Goal: Task Accomplishment & Management: Complete application form

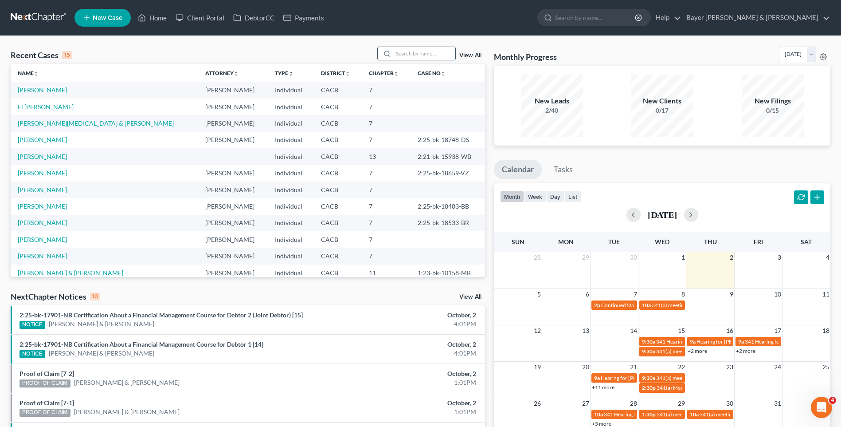
click at [435, 51] on input "search" at bounding box center [424, 53] width 62 height 13
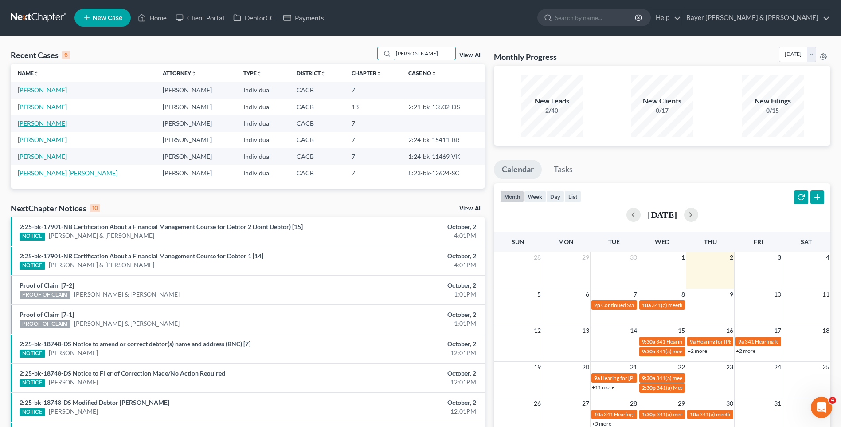
type input "[PERSON_NAME]"
click at [46, 121] on link "[PERSON_NAME]" at bounding box center [42, 123] width 49 height 8
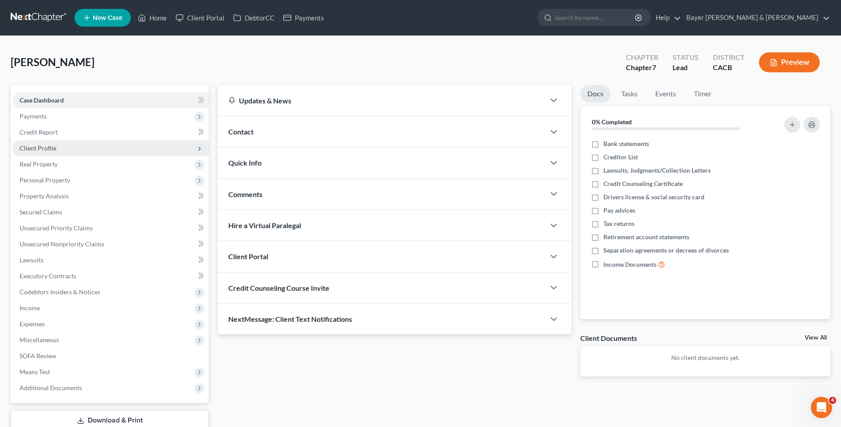
click at [56, 147] on span "Client Profile" at bounding box center [110, 148] width 196 height 16
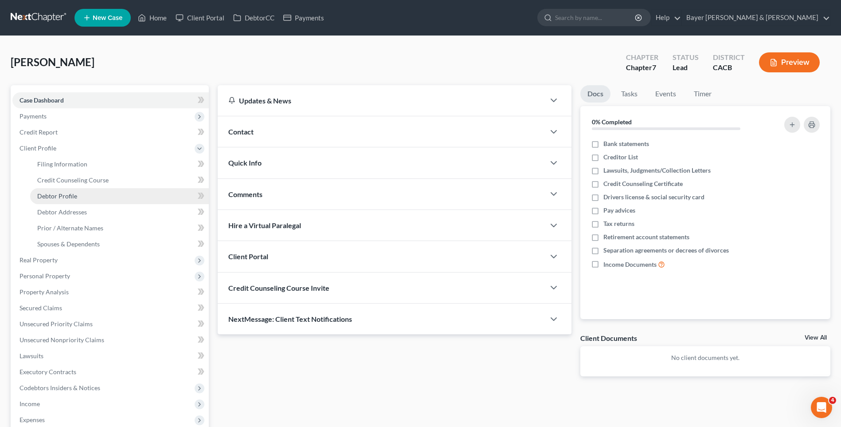
click at [75, 196] on span "Debtor Profile" at bounding box center [57, 196] width 40 height 8
select select "0"
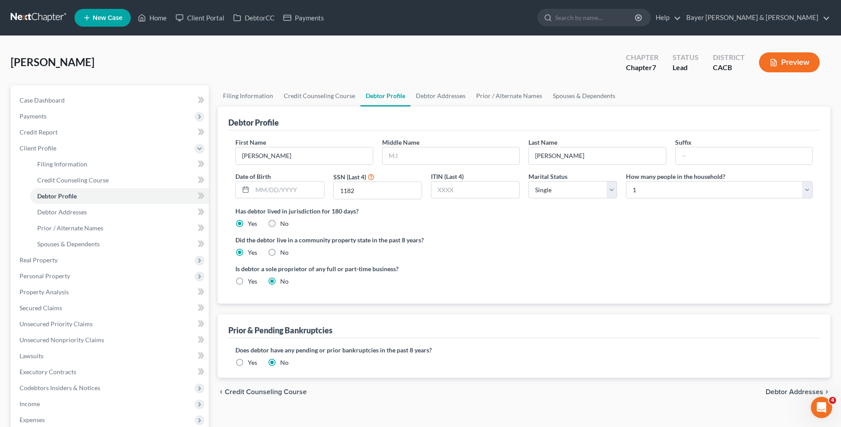
click at [105, 18] on span "New Case" at bounding box center [108, 18] width 30 height 7
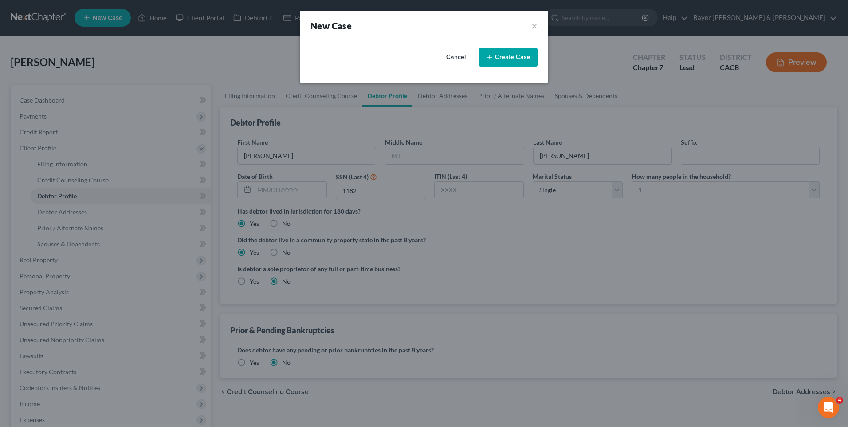
select select "7"
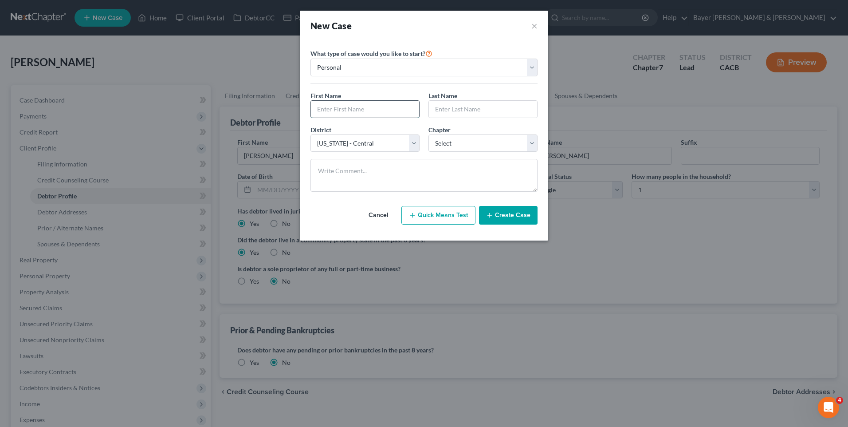
click at [349, 111] on input "text" at bounding box center [365, 109] width 108 height 17
type input "[PERSON_NAME]"
click at [454, 106] on input "text" at bounding box center [483, 109] width 108 height 17
type input "[PERSON_NAME]"
click at [484, 146] on select "Select 7 11 12 13" at bounding box center [482, 143] width 109 height 18
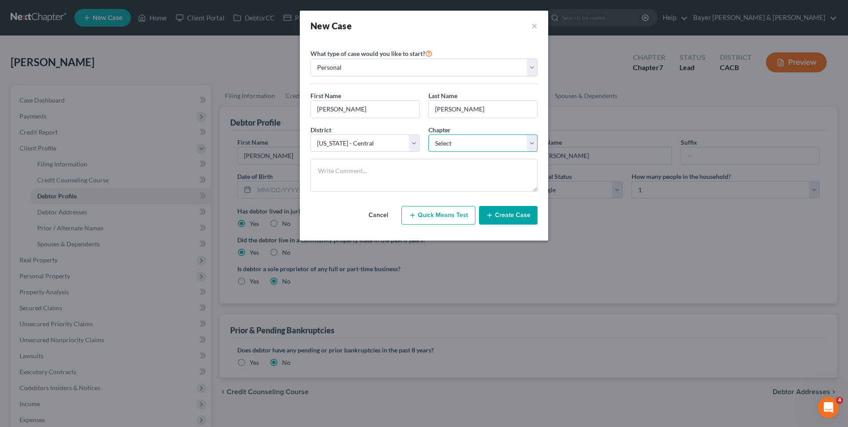
select select "0"
click at [428, 134] on select "Select 7 11 12 13" at bounding box center [482, 143] width 109 height 18
click at [510, 215] on button "Create Case" at bounding box center [508, 215] width 59 height 19
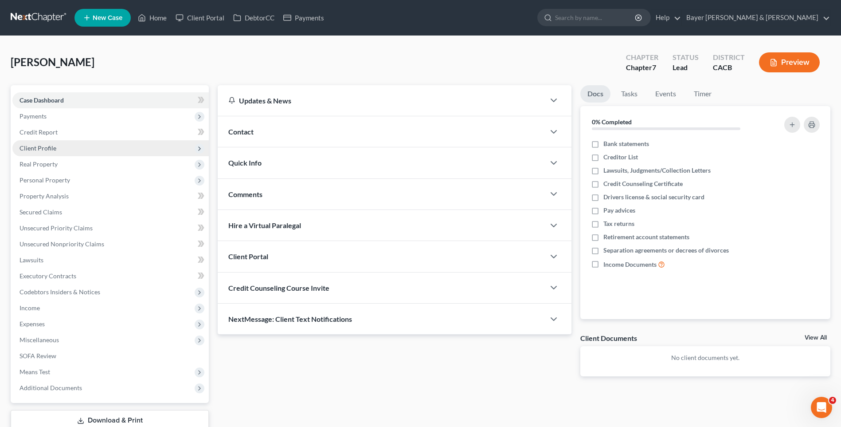
click at [44, 148] on span "Client Profile" at bounding box center [38, 148] width 37 height 8
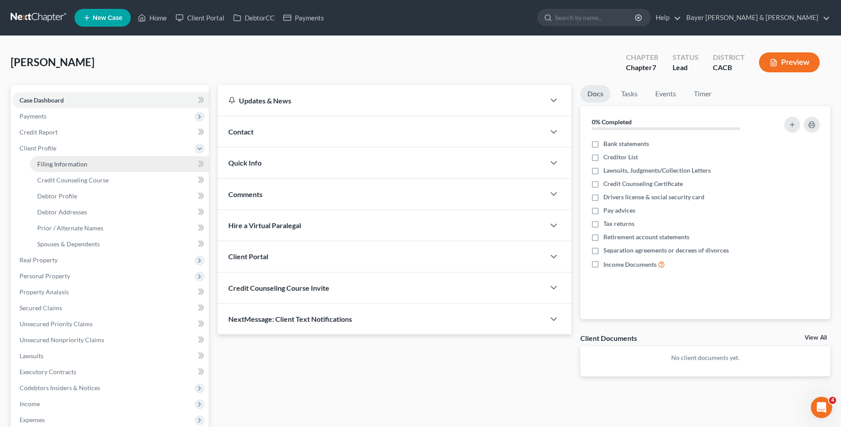
click at [39, 164] on span "Filing Information" at bounding box center [62, 164] width 50 height 8
select select "1"
select select "0"
select select "7"
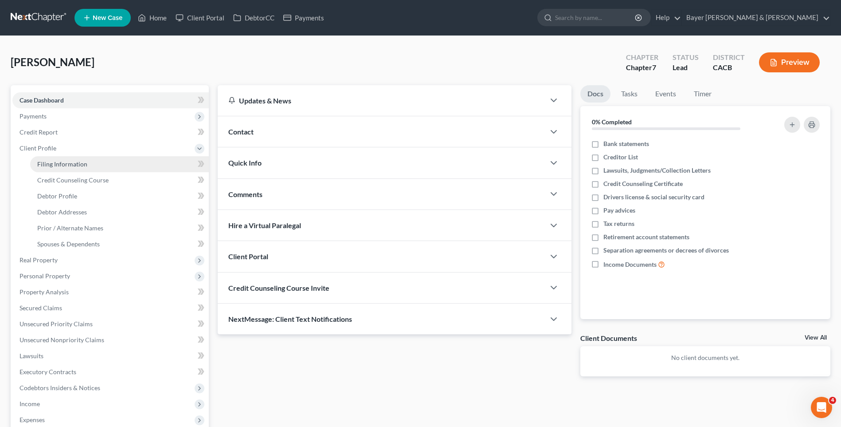
select select "4"
select select "0"
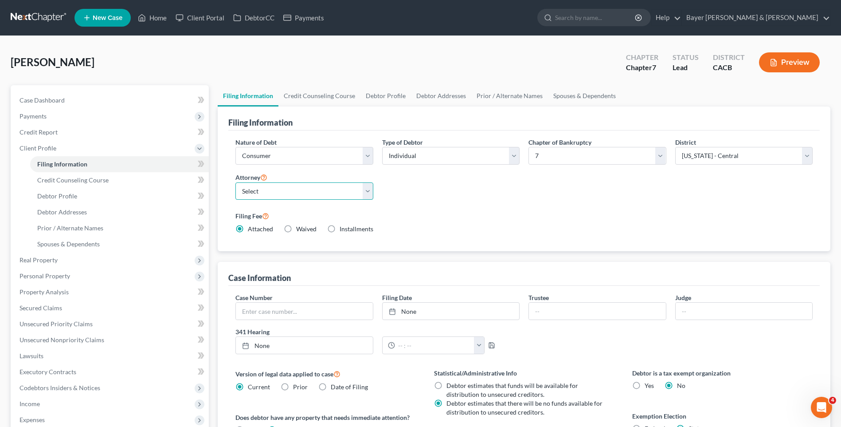
click at [366, 187] on select "Select [PERSON_NAME] - CACB [PERSON_NAME] - CACB [PERSON_NAME] - CACB" at bounding box center [303, 191] width 137 height 18
select select "1"
click at [235, 182] on select "Select [PERSON_NAME] - CACB [PERSON_NAME] - CACB [PERSON_NAME] - CACB" at bounding box center [303, 191] width 137 height 18
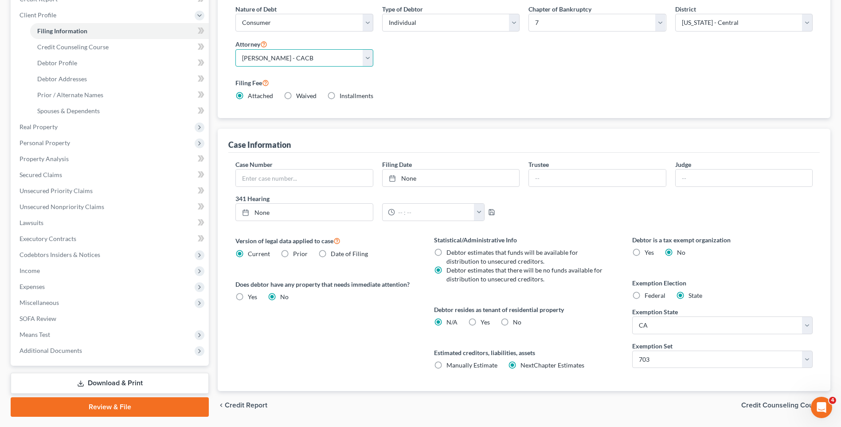
scroll to position [159, 0]
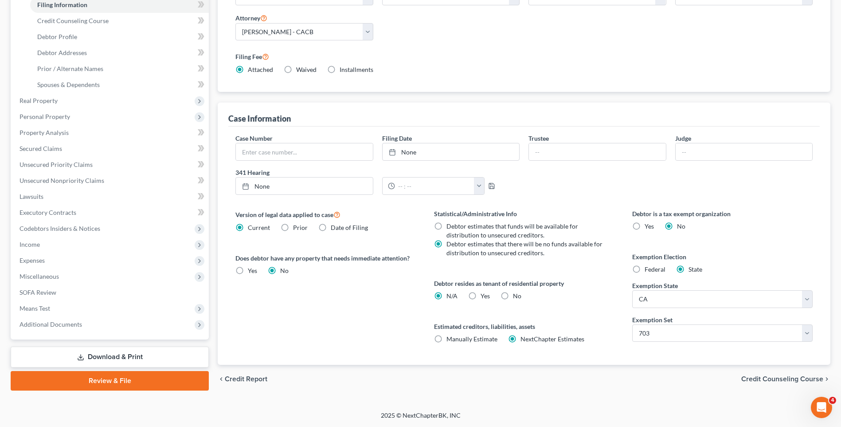
click at [481, 295] on label "Yes Yes" at bounding box center [485, 295] width 9 height 9
click at [484, 295] on input "Yes Yes" at bounding box center [487, 294] width 6 height 6
radio input "true"
radio input "false"
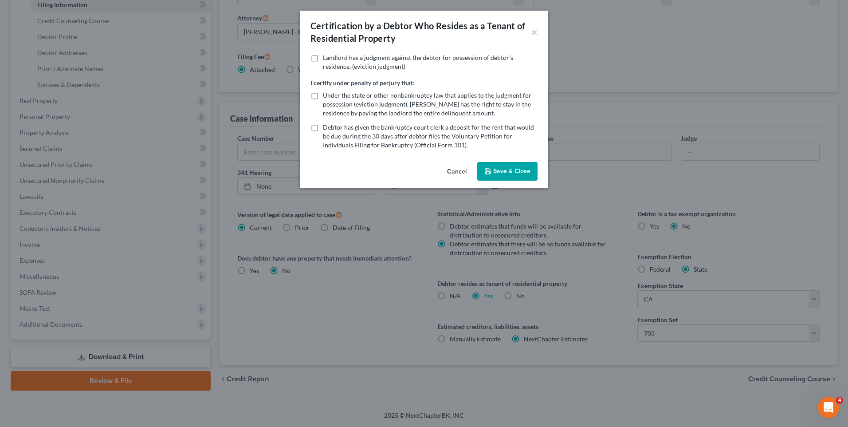
click at [523, 171] on button "Save & Close" at bounding box center [507, 171] width 60 height 19
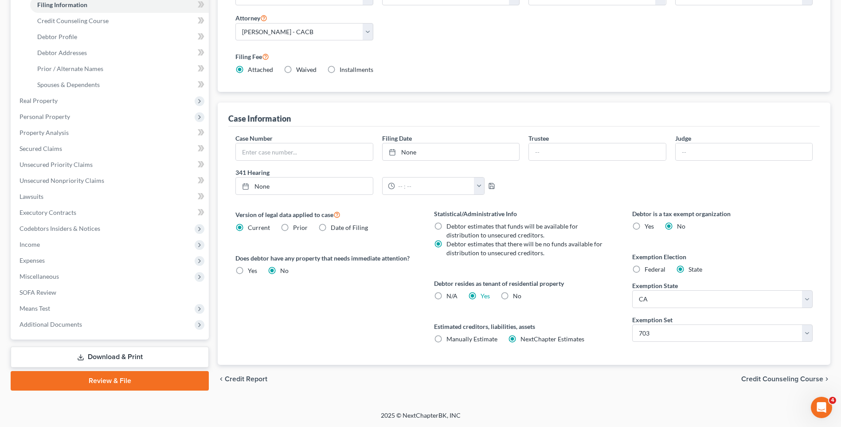
click at [770, 380] on span "Credit Counseling Course" at bounding box center [782, 378] width 82 height 7
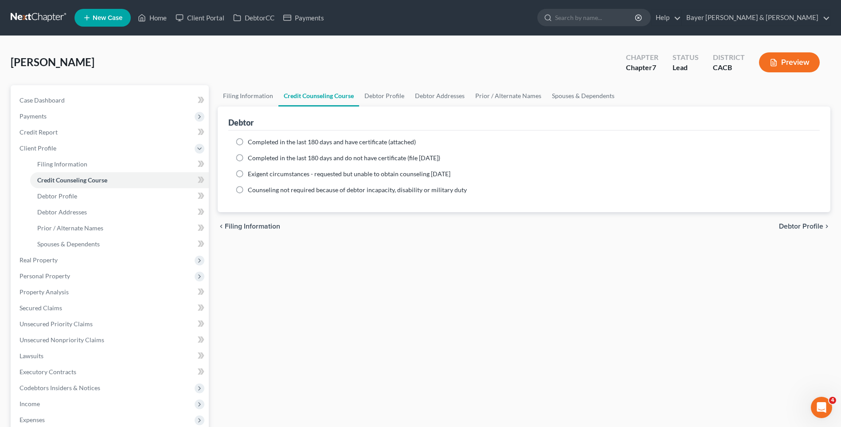
click at [248, 142] on label "Completed in the last 180 days and have certificate (attached)" at bounding box center [332, 141] width 168 height 9
click at [251, 142] on input "Completed in the last 180 days and have certificate (attached)" at bounding box center [254, 140] width 6 height 6
radio input "true"
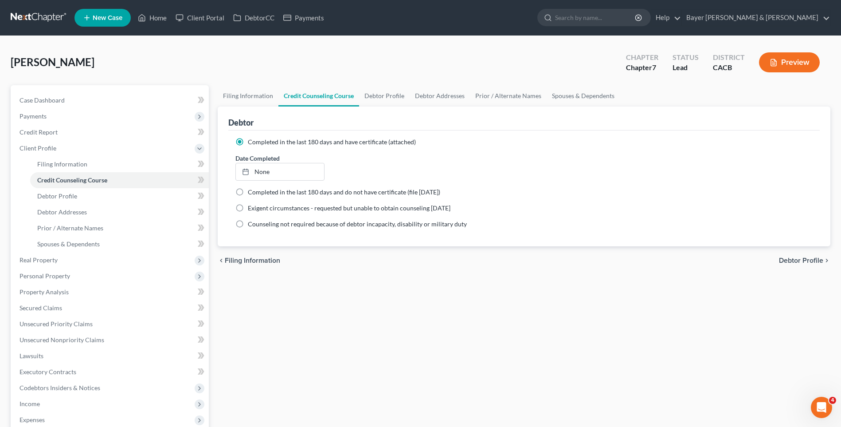
click at [789, 260] on span "Debtor Profile" at bounding box center [801, 260] width 44 height 7
select select "0"
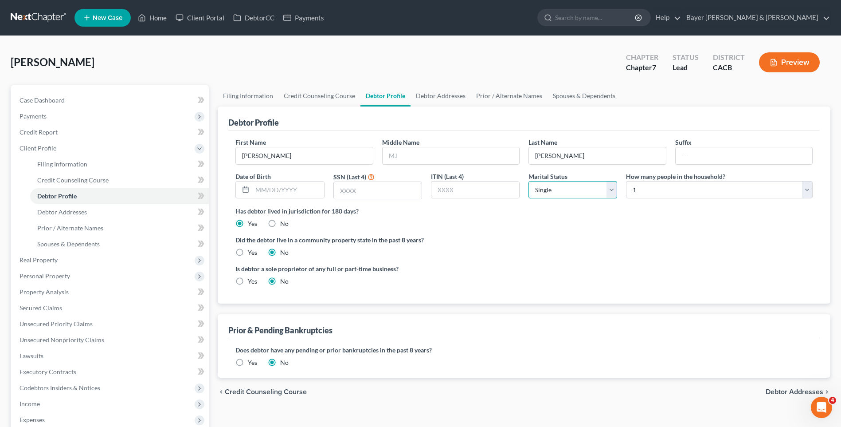
click at [615, 186] on select "Select Single Married Separated Divorced Widowed" at bounding box center [573, 190] width 89 height 18
select select "1"
click at [529, 181] on select "Select Single Married Separated Divorced Widowed" at bounding box center [573, 190] width 89 height 18
click at [461, 190] on input "text" at bounding box center [475, 189] width 88 height 17
click at [380, 193] on input "text" at bounding box center [378, 190] width 88 height 17
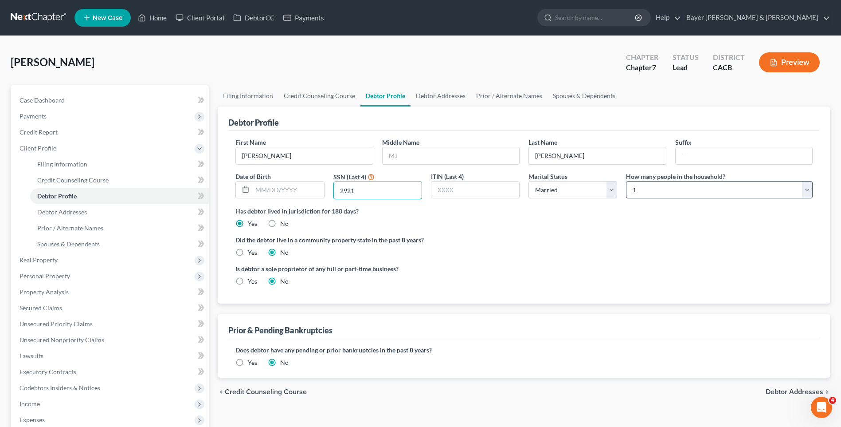
type input "2921"
drag, startPoint x: 646, startPoint y: 190, endPoint x: 628, endPoint y: 175, distance: 23.6
click at [646, 189] on select "Select 1 2 3 4 5 6 7 8 9 10 11 12 13 14 15 16 17 18 19 20" at bounding box center [719, 190] width 187 height 18
click at [626, 181] on select "Select 1 2 3 4 5 6 7 8 9 10 11 12 13 14 15 16 17 18 19 20" at bounding box center [719, 190] width 187 height 18
click at [642, 184] on select "Select 1 2 3 4 5 6 7 8 9 10 11 12 13 14 15 16 17 18 19 20" at bounding box center [719, 190] width 187 height 18
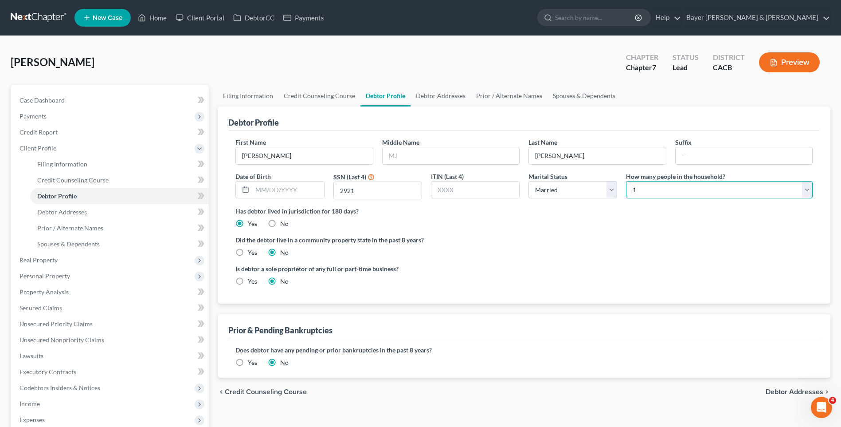
select select "1"
click at [626, 181] on select "Select 1 2 3 4 5 6 7 8 9 10 11 12 13 14 15 16 17 18 19 20" at bounding box center [719, 190] width 187 height 18
click at [248, 253] on label "Yes" at bounding box center [252, 252] width 9 height 9
click at [251, 253] on input "Yes" at bounding box center [254, 251] width 6 height 6
radio input "true"
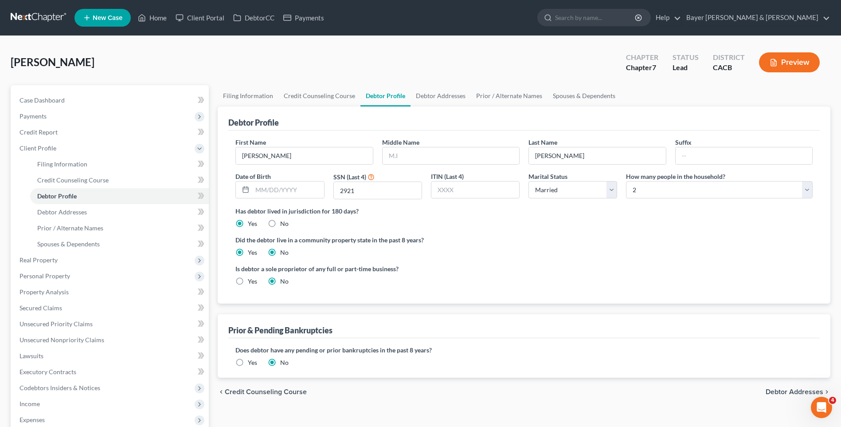
radio input "false"
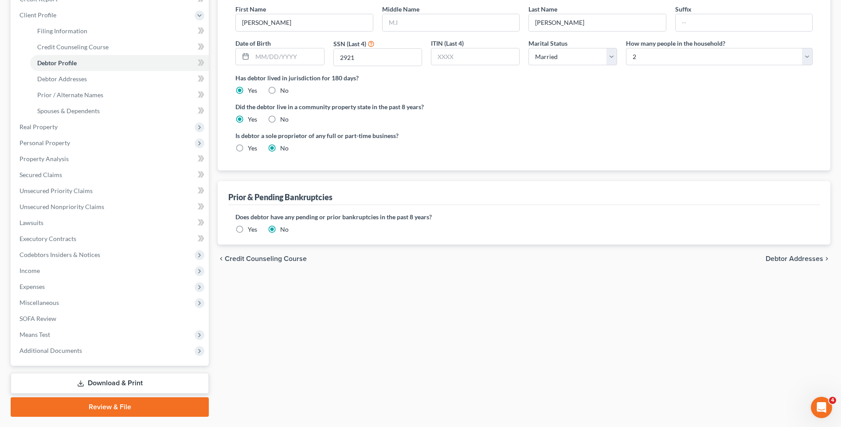
scroll to position [157, 0]
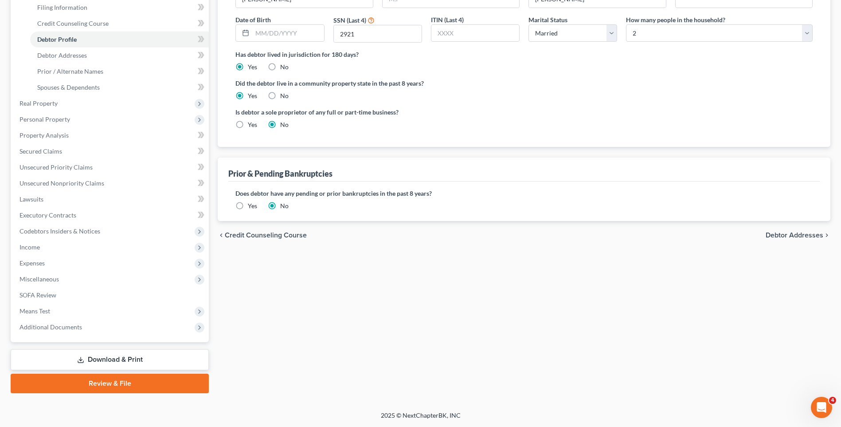
click at [791, 233] on span "Debtor Addresses" at bounding box center [795, 234] width 58 height 7
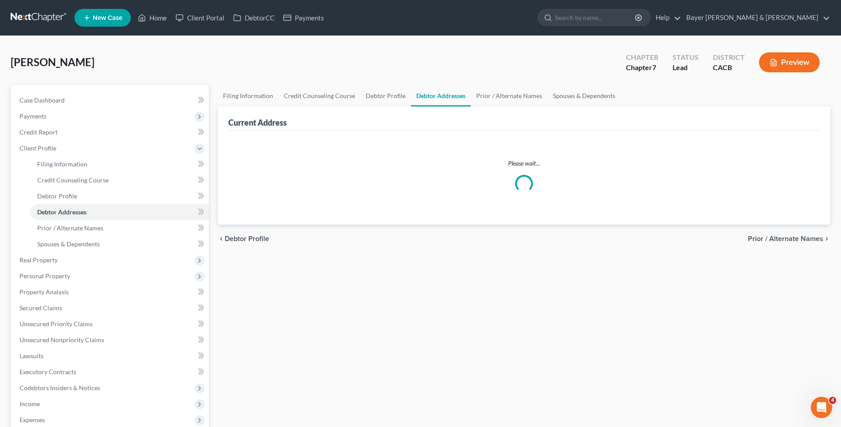
select select "0"
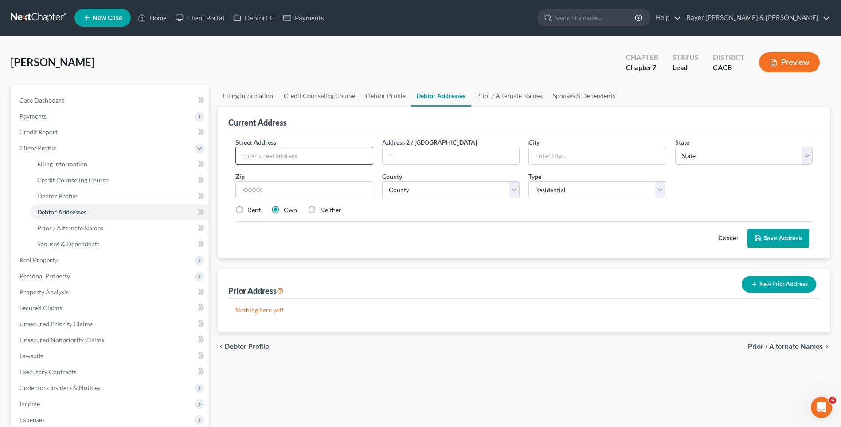
click at [286, 152] on input "text" at bounding box center [304, 155] width 137 height 17
type input "[STREET_ADDRESS]"
click at [451, 156] on input "text" at bounding box center [451, 155] width 137 height 17
click at [579, 157] on input "text" at bounding box center [597, 155] width 137 height 17
type input "[PERSON_NAME][GEOGRAPHIC_DATA]"
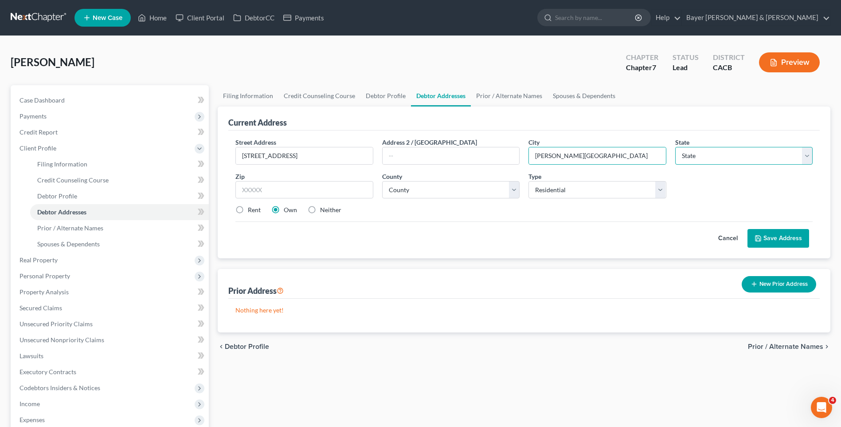
click at [701, 158] on select "State [US_STATE] AK AR AZ CA CO CT DE DC [GEOGRAPHIC_DATA] [GEOGRAPHIC_DATA] GU…" at bounding box center [743, 156] width 137 height 18
select select "4"
click at [675, 147] on select "State [US_STATE] AK AR AZ CA CO CT DE DC [GEOGRAPHIC_DATA] [GEOGRAPHIC_DATA] GU…" at bounding box center [743, 156] width 137 height 18
click at [305, 188] on input "text" at bounding box center [303, 190] width 137 height 18
type input "92555"
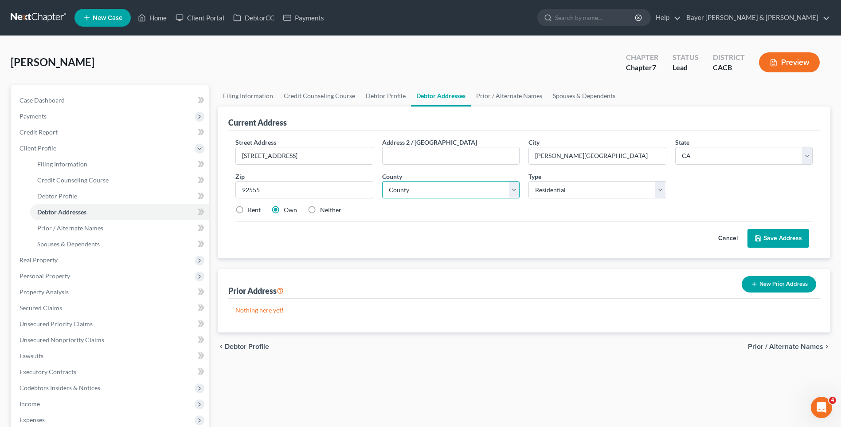
click at [454, 187] on select "County [GEOGRAPHIC_DATA] [GEOGRAPHIC_DATA] [GEOGRAPHIC_DATA] [GEOGRAPHIC_DATA] …" at bounding box center [450, 190] width 137 height 18
select select "32"
click at [382, 181] on select "County [GEOGRAPHIC_DATA] [GEOGRAPHIC_DATA] [GEOGRAPHIC_DATA] [GEOGRAPHIC_DATA] …" at bounding box center [450, 190] width 137 height 18
click at [248, 207] on label "Rent" at bounding box center [254, 209] width 13 height 9
click at [251, 207] on input "Rent" at bounding box center [254, 208] width 6 height 6
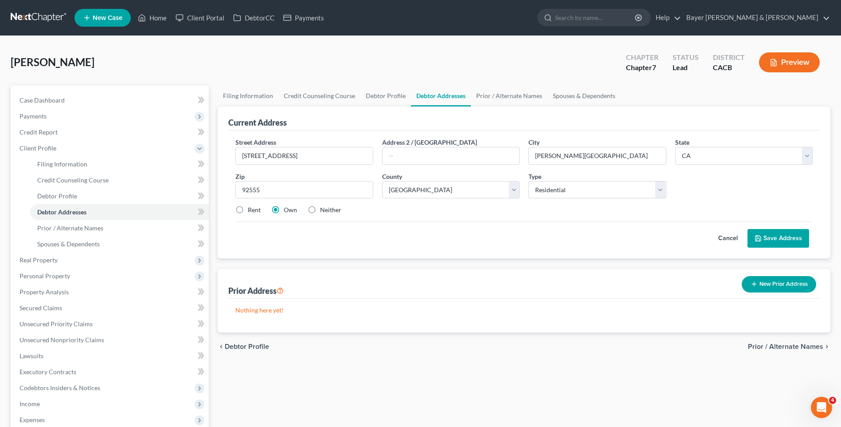
radio input "true"
click at [782, 237] on button "Save Address" at bounding box center [779, 238] width 62 height 19
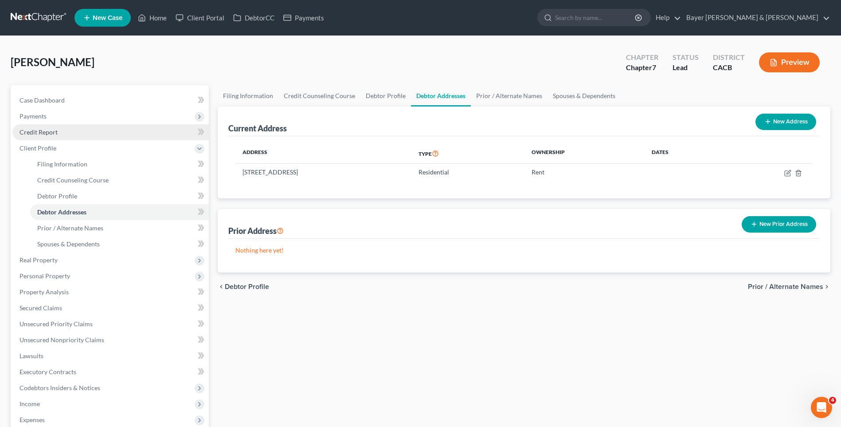
click at [43, 133] on span "Credit Report" at bounding box center [39, 132] width 38 height 8
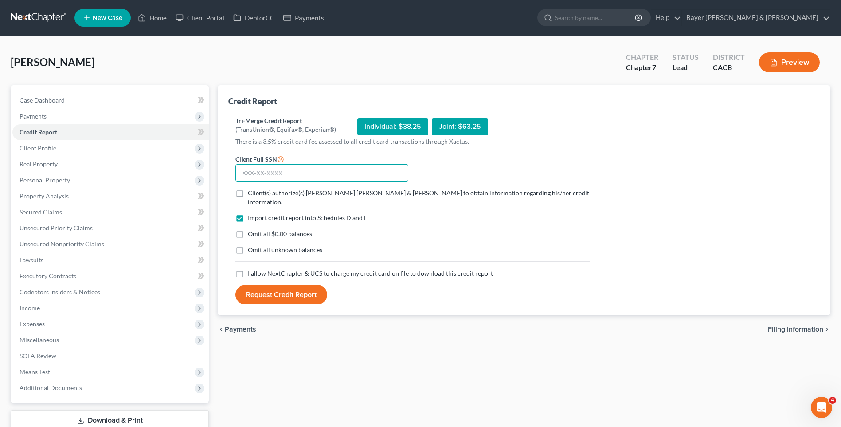
click at [299, 171] on input "text" at bounding box center [321, 173] width 173 height 18
type input "550-65-2921"
click at [248, 192] on label "Client(s) authorize(s) [PERSON_NAME] [PERSON_NAME] & [PERSON_NAME] to obtain in…" at bounding box center [419, 197] width 342 height 18
click at [251, 192] on input "Client(s) authorize(s) [PERSON_NAME] [PERSON_NAME] & [PERSON_NAME] to obtain in…" at bounding box center [254, 191] width 6 height 6
checkbox input "true"
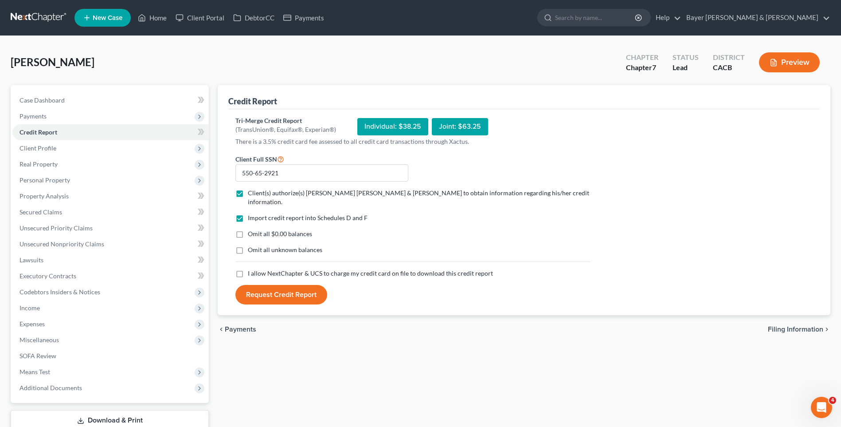
click at [248, 229] on label "Omit all $0.00 balances" at bounding box center [280, 233] width 64 height 9
click at [251, 229] on input "Omit all $0.00 balances" at bounding box center [254, 232] width 6 height 6
checkbox input "true"
click at [248, 269] on label "I allow NextChapter & UCS to charge my credit card on file to download this cre…" at bounding box center [370, 273] width 245 height 9
click at [251, 269] on input "I allow NextChapter & UCS to charge my credit card on file to download this cre…" at bounding box center [254, 272] width 6 height 6
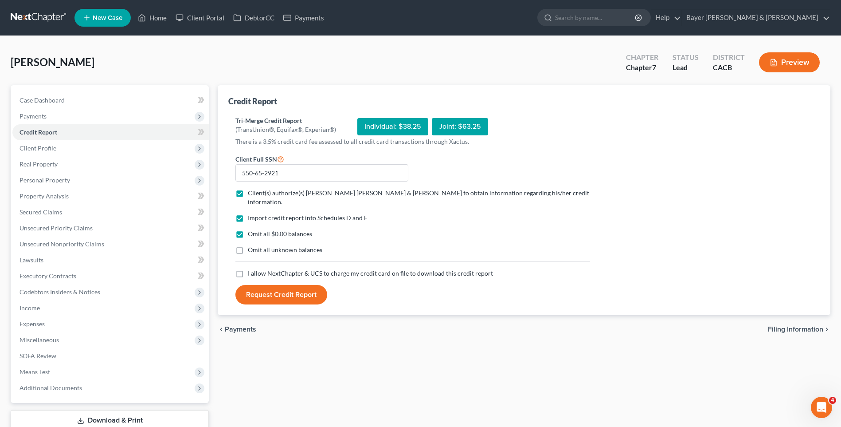
checkbox input "true"
click at [261, 285] on button "Request Credit Report" at bounding box center [281, 295] width 92 height 20
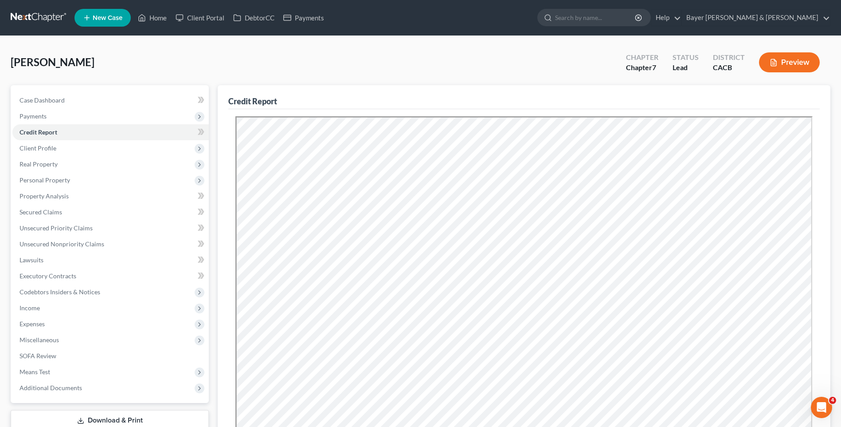
click at [777, 61] on icon "button" at bounding box center [774, 63] width 8 height 8
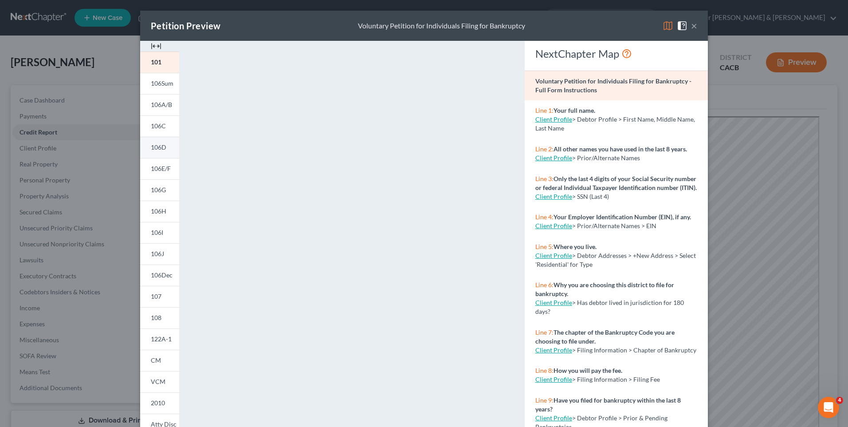
click at [160, 148] on span "106D" at bounding box center [159, 147] width 16 height 8
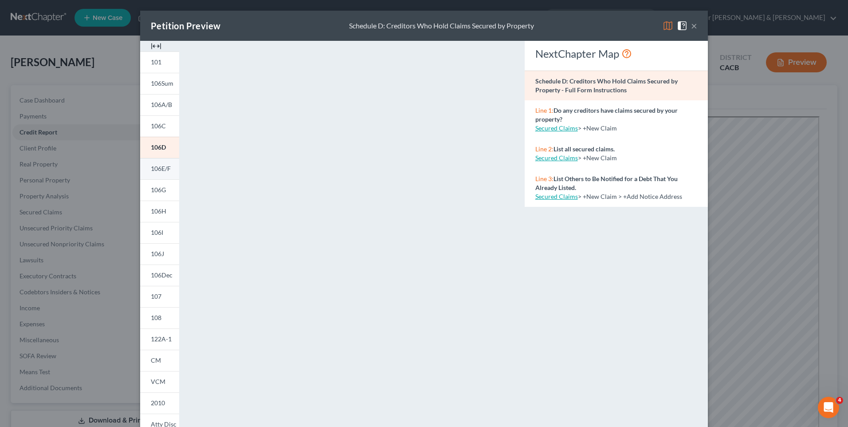
click at [165, 167] on span "106E/F" at bounding box center [161, 169] width 20 height 8
